Goal: Information Seeking & Learning: Learn about a topic

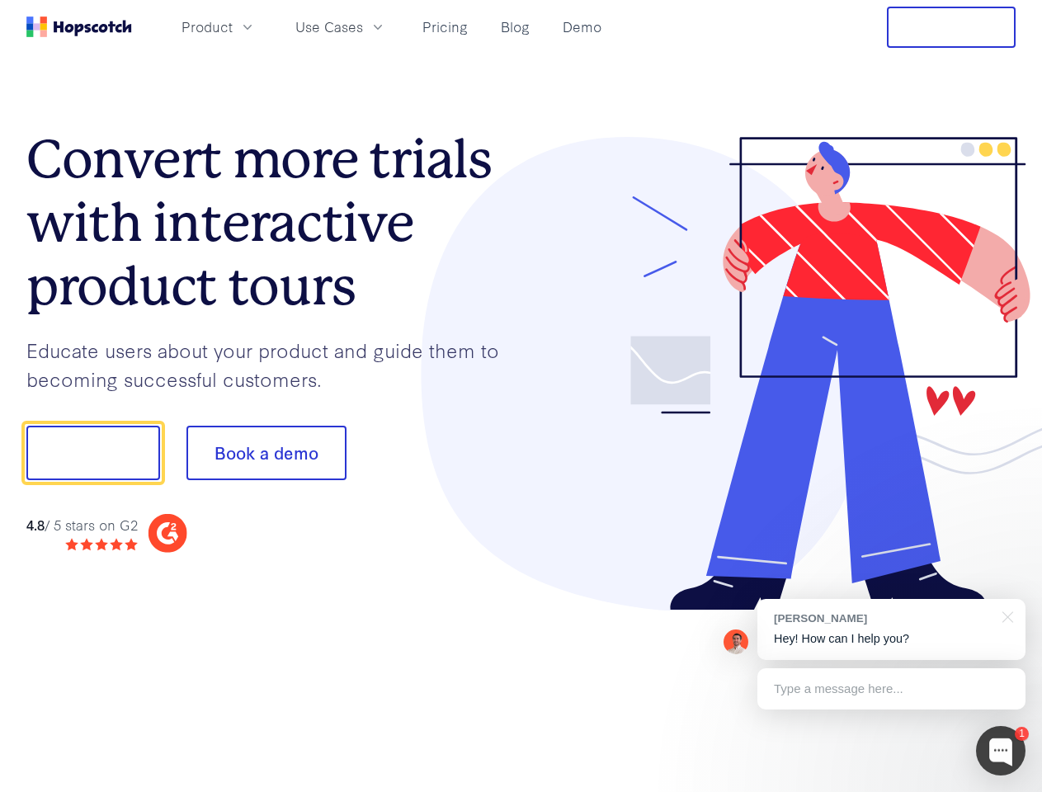
click at [521, 396] on div at bounding box center [768, 374] width 495 height 474
click at [233, 26] on span "Product" at bounding box center [207, 27] width 51 height 21
click at [363, 26] on span "Use Cases" at bounding box center [329, 27] width 68 height 21
click at [951, 27] on button "Free Trial" at bounding box center [951, 27] width 129 height 41
click at [92, 453] on button "Show me!" at bounding box center [93, 453] width 134 height 54
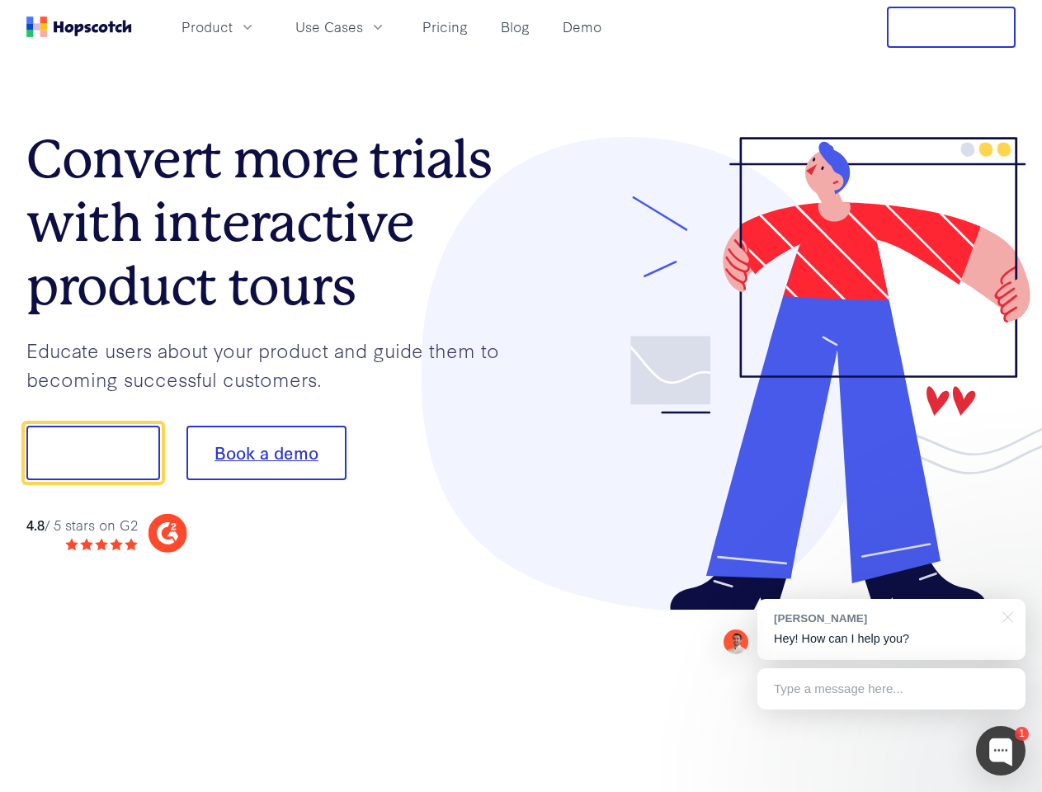
click at [266, 453] on button "Book a demo" at bounding box center [266, 453] width 160 height 54
click at [1001, 751] on div at bounding box center [1001, 751] width 50 height 50
click at [891, 629] on div "[PERSON_NAME] Hey! How can I help you?" at bounding box center [891, 629] width 268 height 61
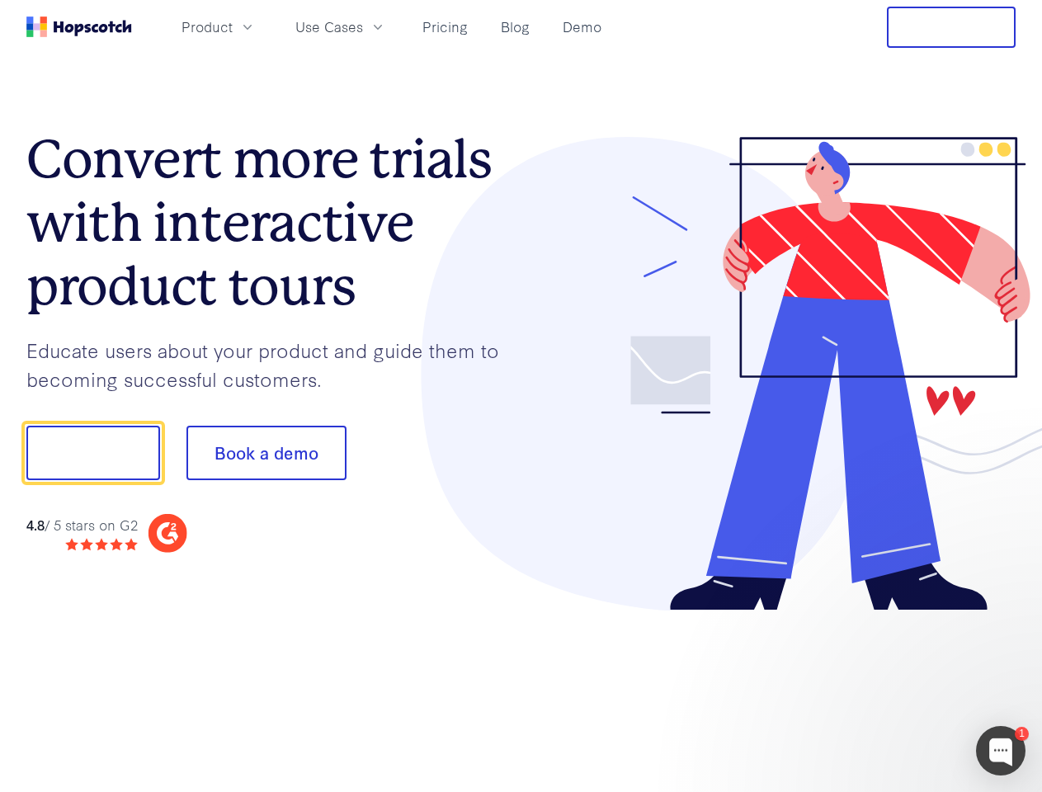
click at [1005, 615] on div at bounding box center [870, 451] width 309 height 550
click at [891, 689] on div at bounding box center [870, 561] width 309 height 329
